Goal: Information Seeking & Learning: Learn about a topic

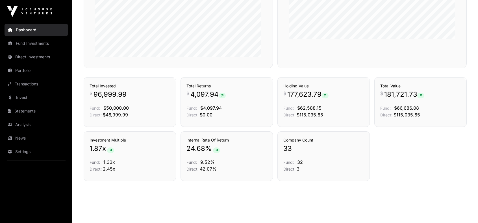
scroll to position [373, 0]
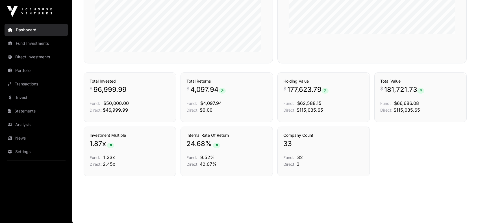
click at [24, 45] on link "Fund Investments" at bounding box center [36, 43] width 63 height 12
click at [34, 56] on link "Direct Investments" at bounding box center [36, 57] width 63 height 12
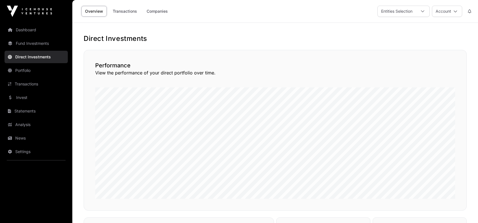
click at [148, 12] on link "Companies" at bounding box center [157, 11] width 29 height 11
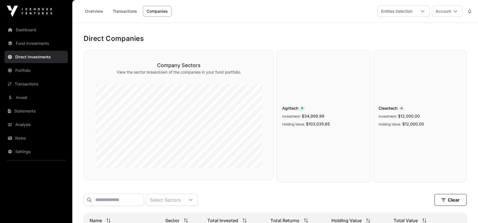
scroll to position [102, 0]
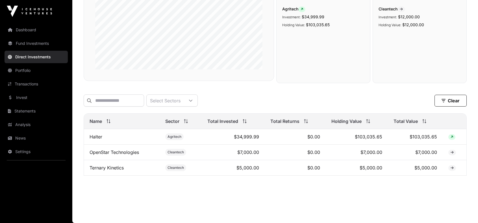
click at [111, 153] on link "OpenStar Technologies" at bounding box center [113, 153] width 49 height 6
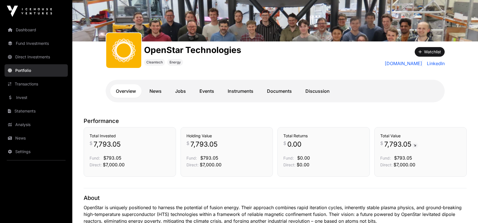
scroll to position [56, 0]
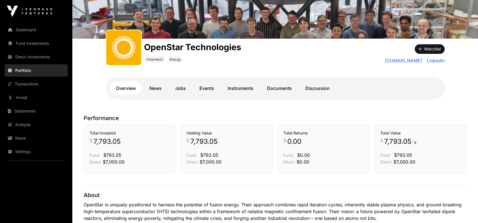
click at [20, 82] on link "Transactions" at bounding box center [36, 84] width 63 height 12
